Goal: Information Seeking & Learning: Learn about a topic

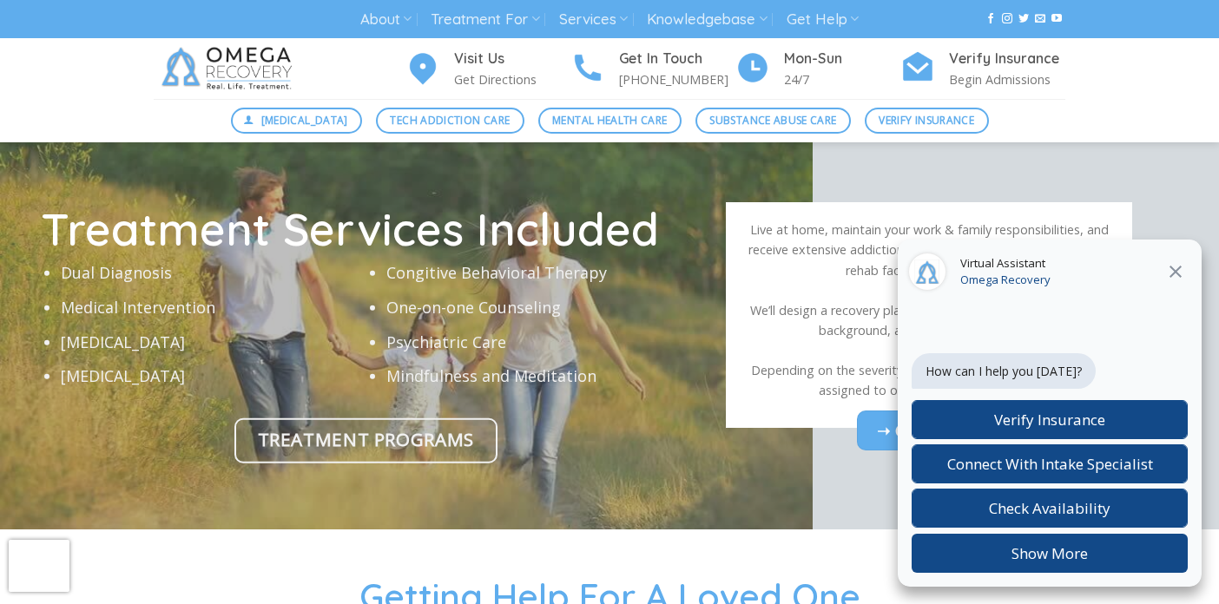
scroll to position [5428, 0]
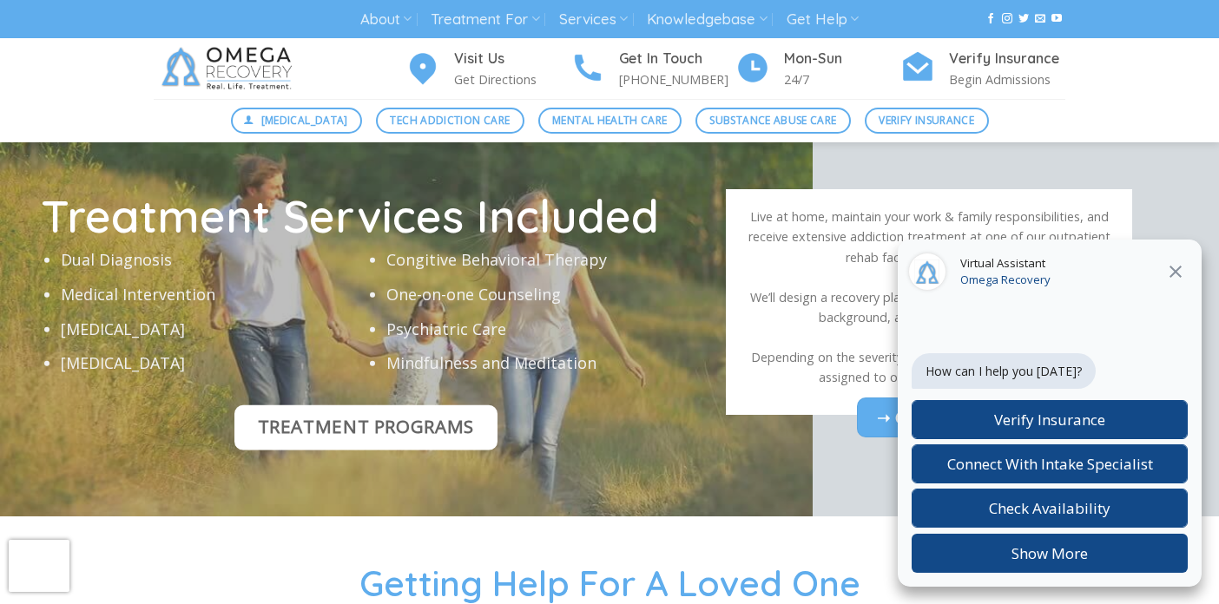
click at [326, 412] on span "Treatment Programs" at bounding box center [366, 426] width 216 height 29
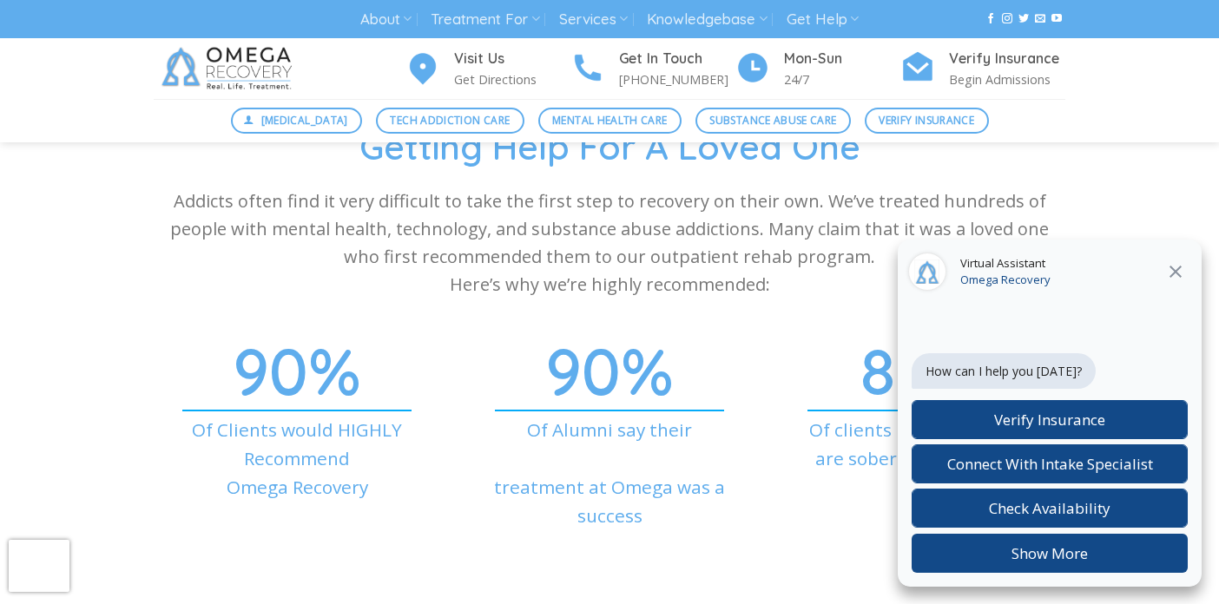
scroll to position [5863, 0]
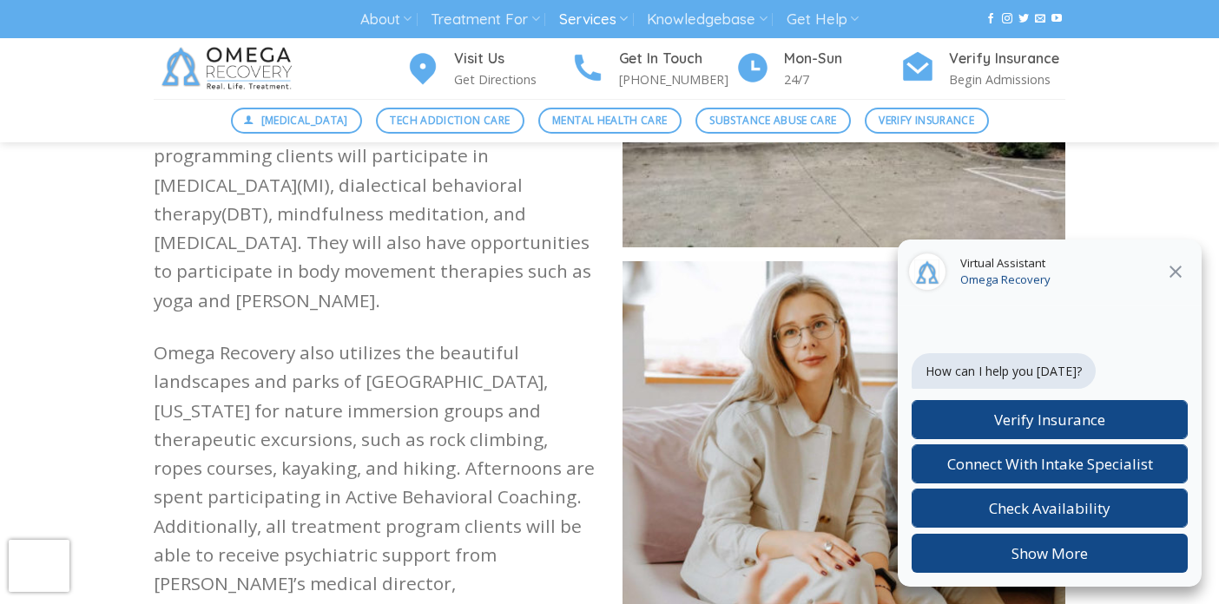
scroll to position [1898, 0]
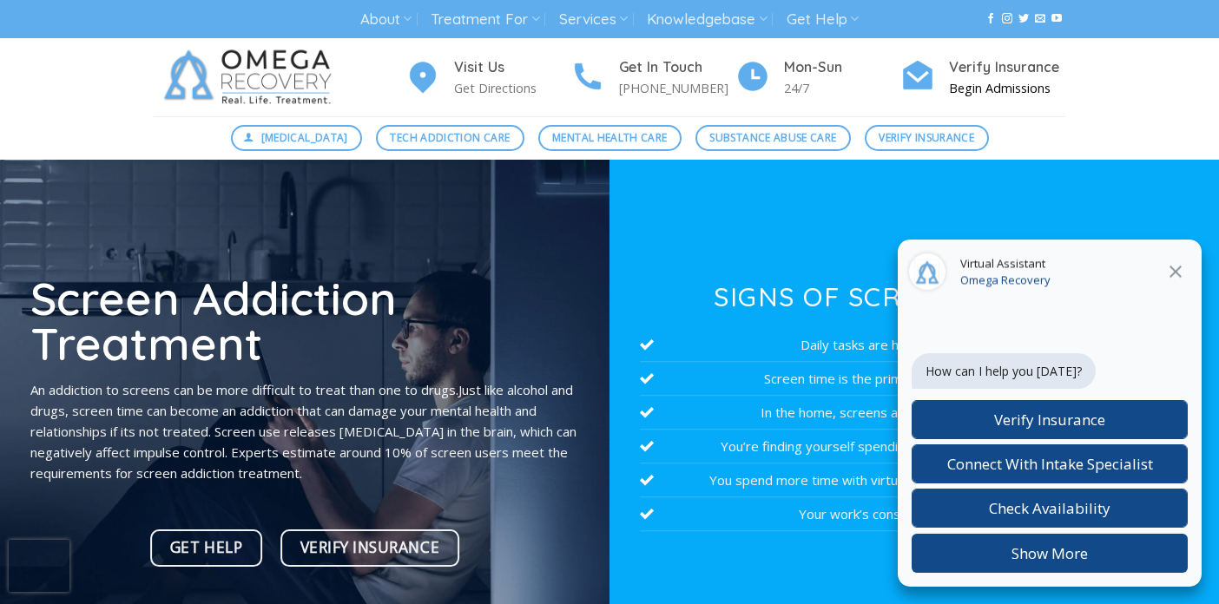
click at [930, 79] on img at bounding box center [917, 74] width 35 height 37
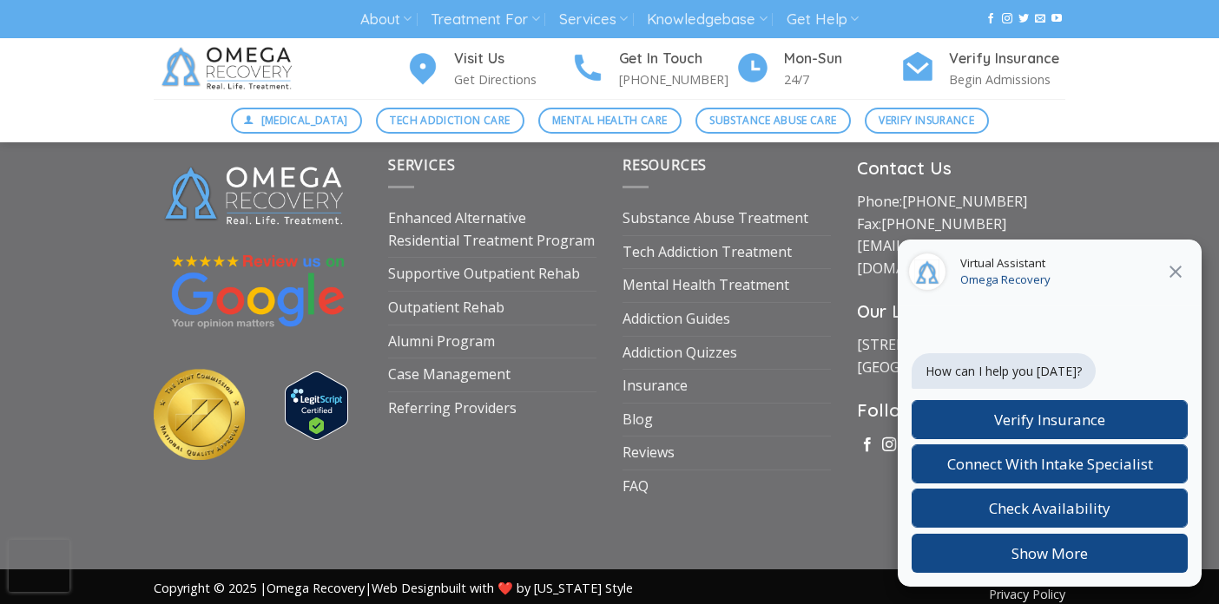
scroll to position [2680, 0]
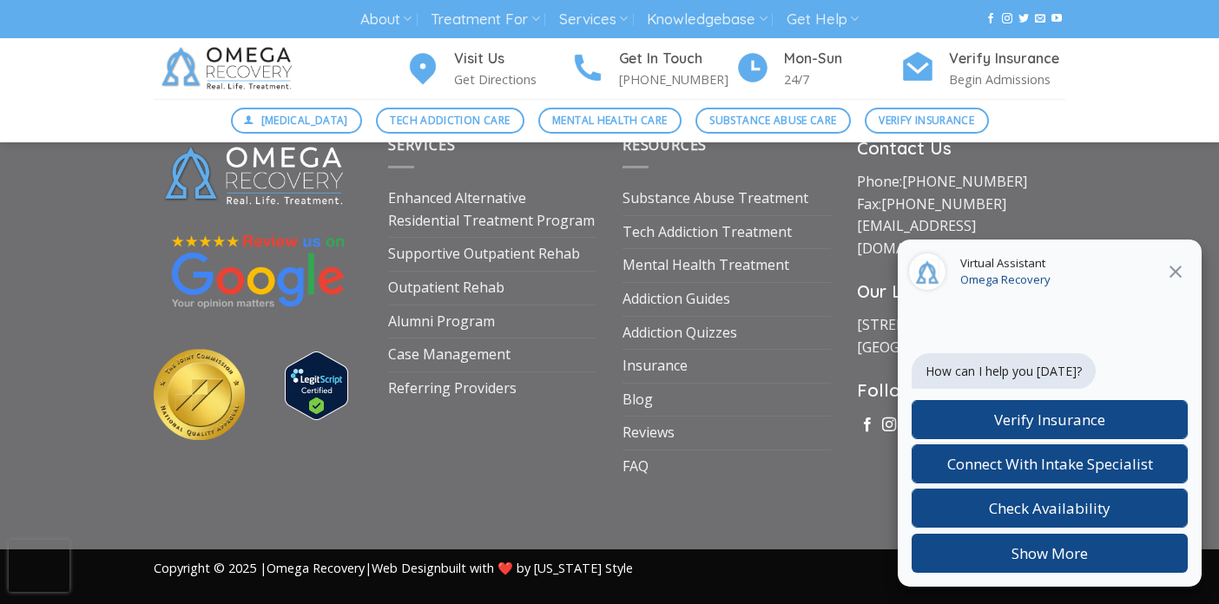
click at [1167, 269] on icon at bounding box center [1175, 271] width 21 height 21
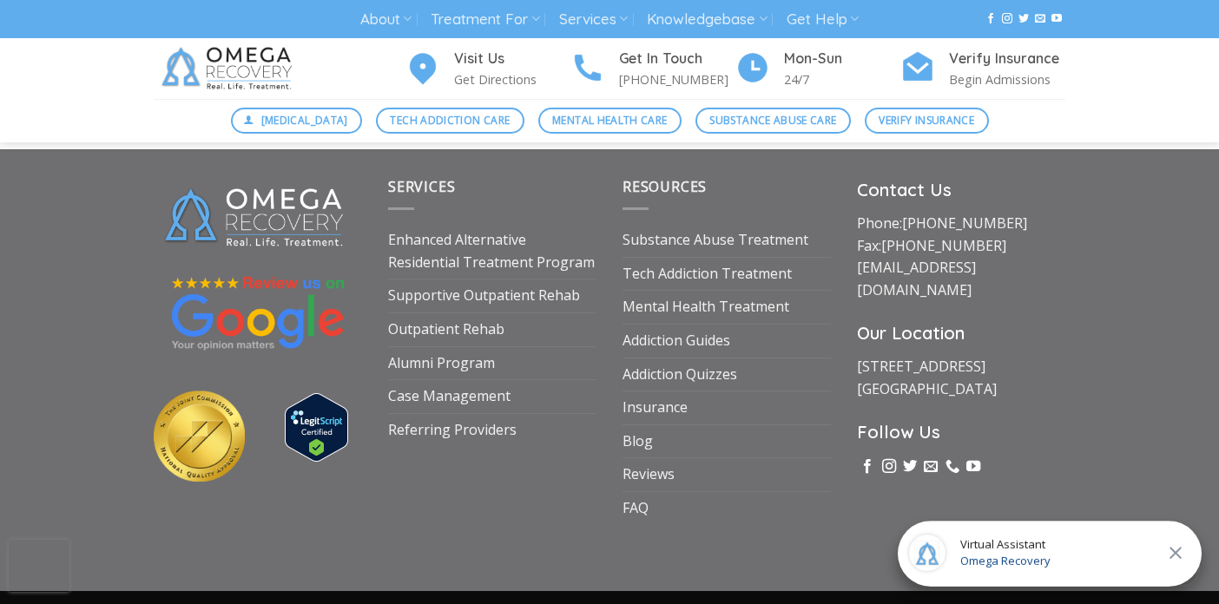
scroll to position [2622, 0]
